Goal: Information Seeking & Learning: Learn about a topic

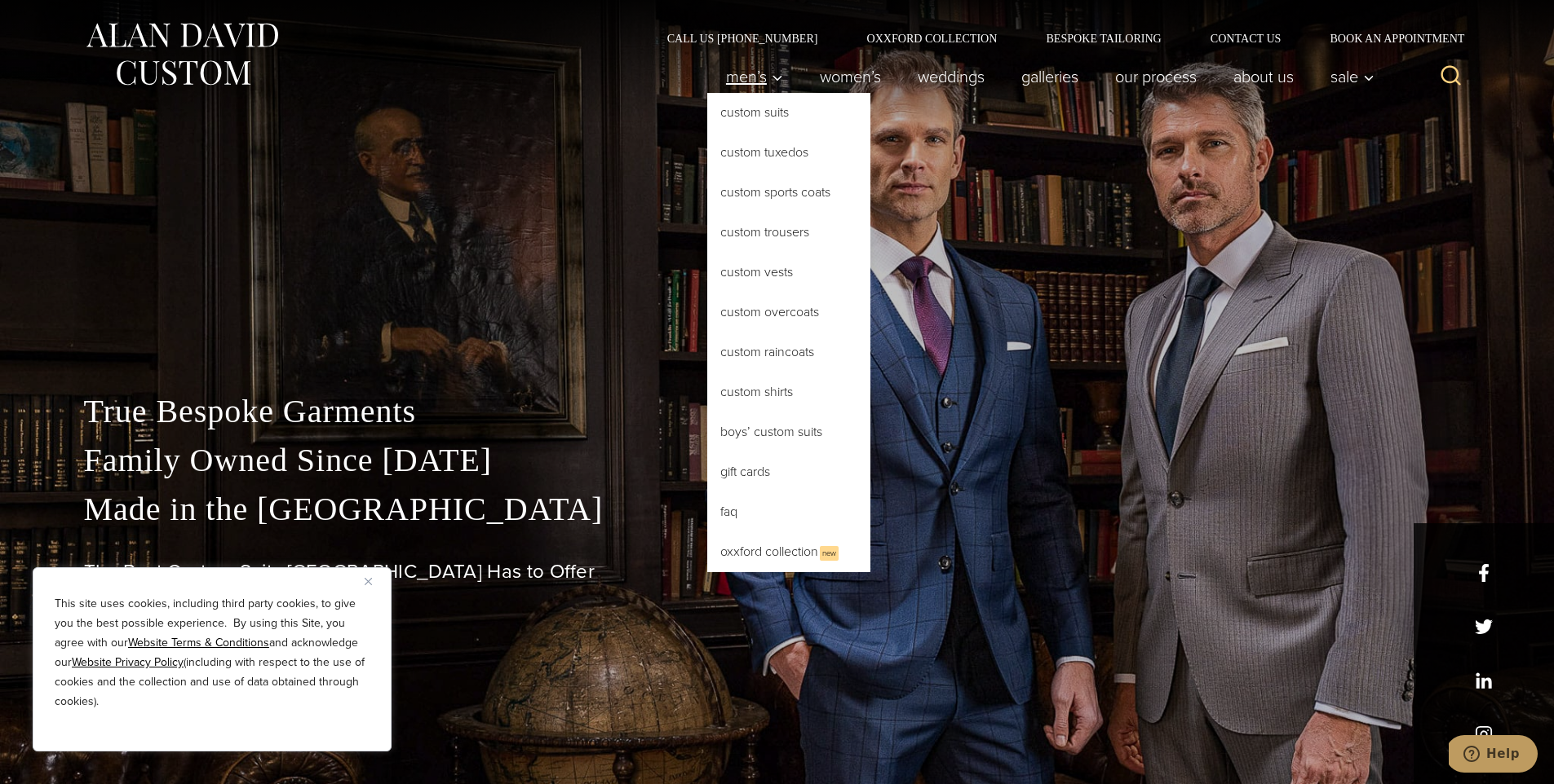
click at [730, 77] on span "Men’s" at bounding box center [754, 77] width 58 height 16
click at [771, 120] on link "Custom Suits" at bounding box center [789, 112] width 163 height 39
